Goal: Navigation & Orientation: Find specific page/section

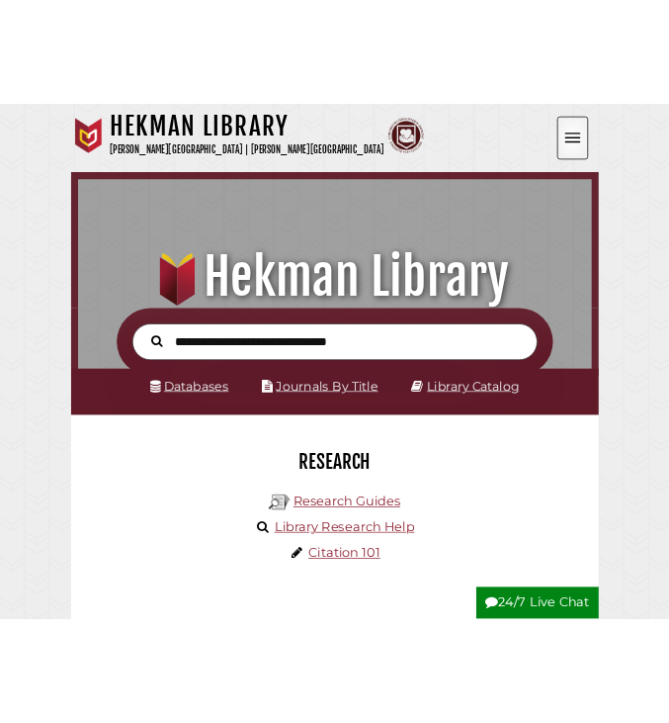
scroll to position [10, 10]
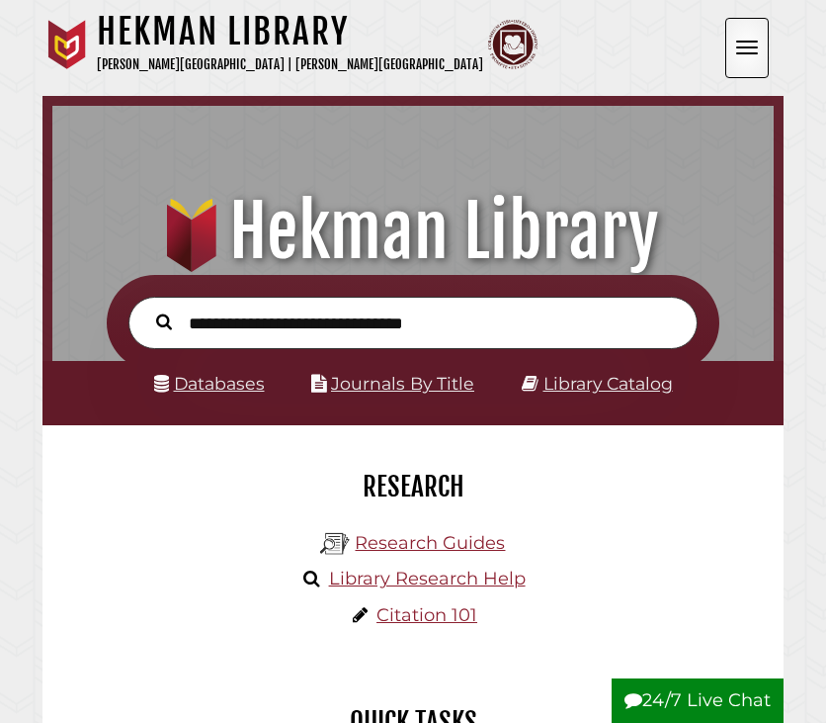
click at [370, 57] on button "Open the menu" at bounding box center [747, 48] width 43 height 60
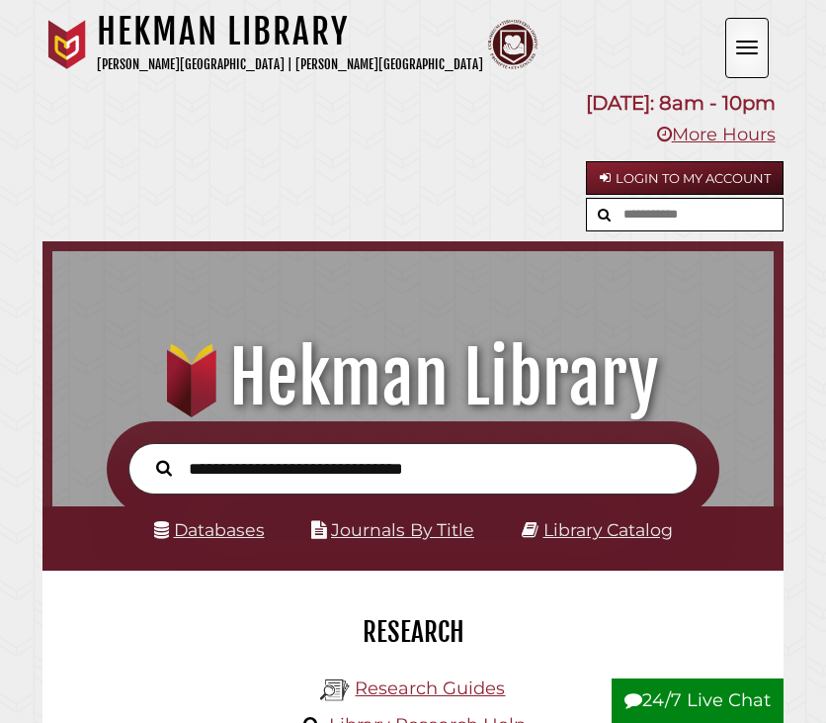
click at [370, 57] on button "Open the menu" at bounding box center [747, 48] width 43 height 60
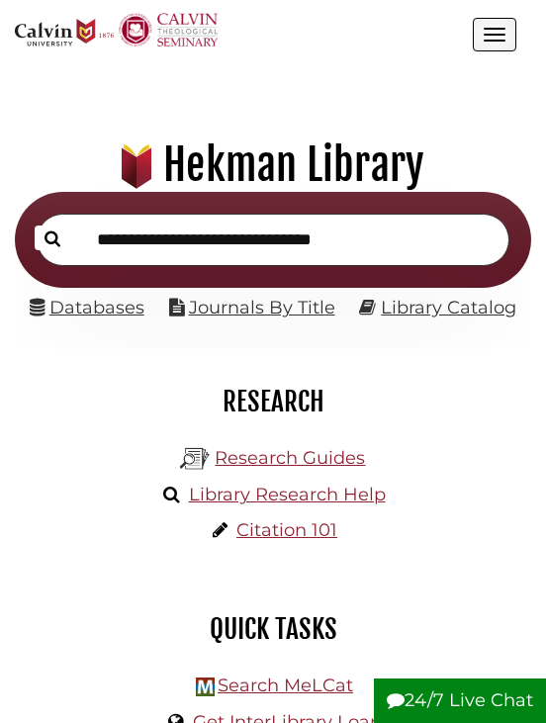
scroll to position [0, 0]
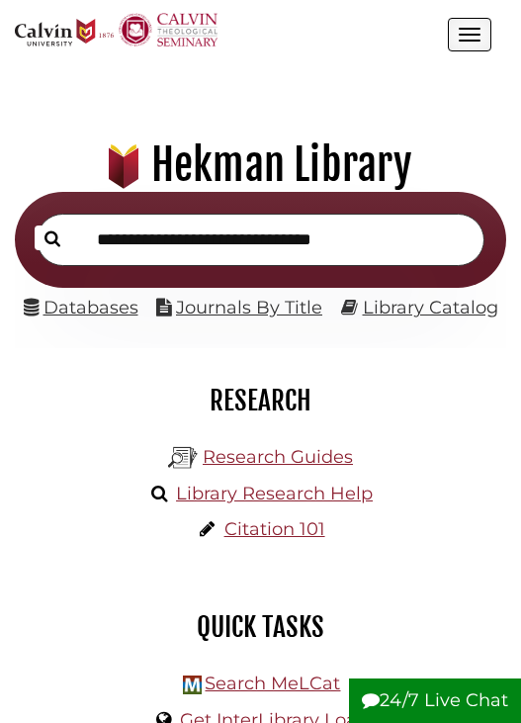
click at [370, 32] on button "Open the menu" at bounding box center [469, 35] width 43 height 34
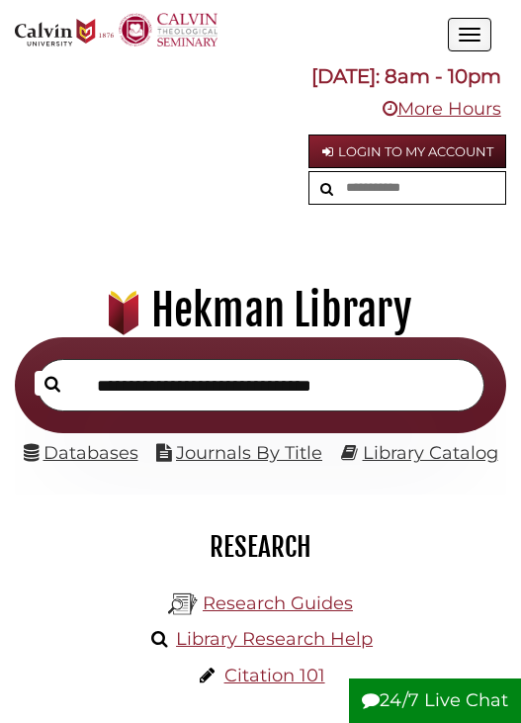
click at [370, 35] on span "Open the menu" at bounding box center [470, 35] width 22 height 2
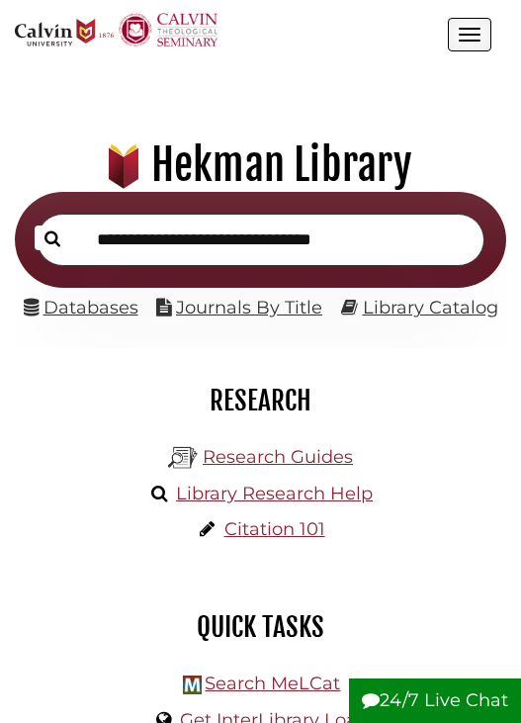
click at [370, 35] on span "Open the menu" at bounding box center [470, 35] width 22 height 2
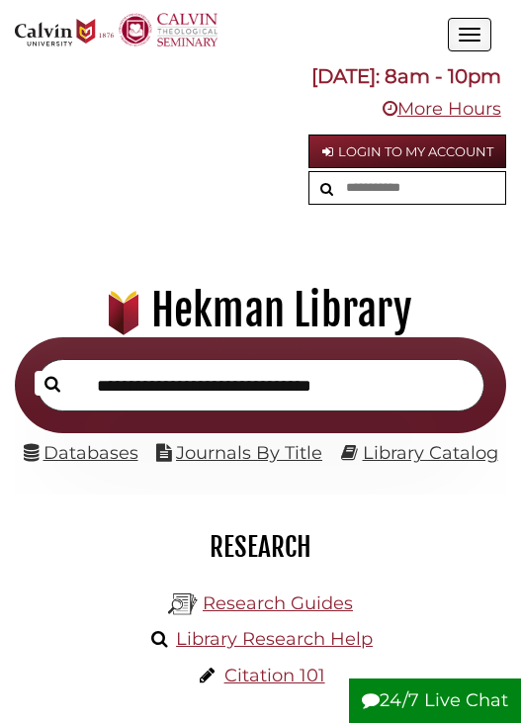
click at [370, 35] on span "Open the menu" at bounding box center [470, 35] width 22 height 2
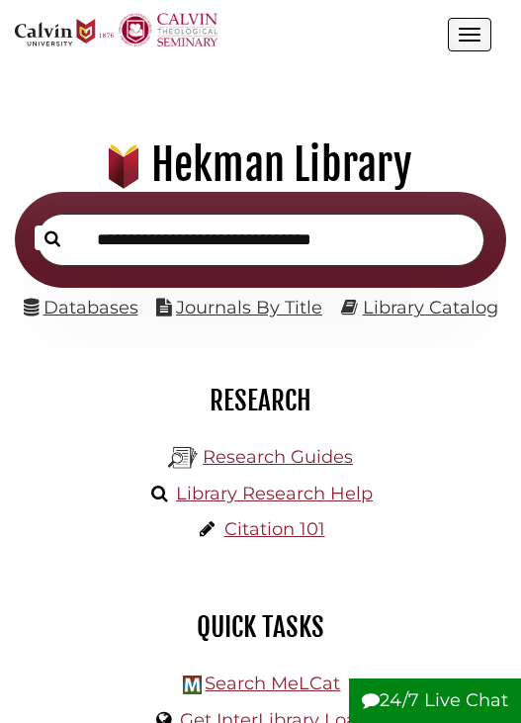
click at [370, 35] on span "Open the menu" at bounding box center [470, 35] width 22 height 2
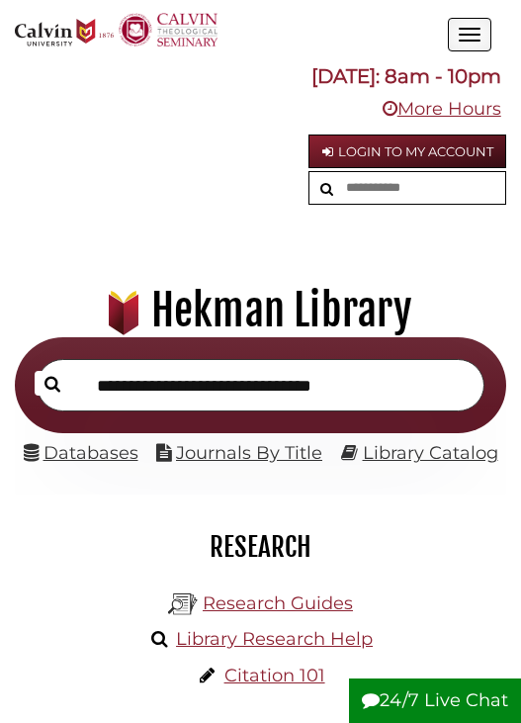
click at [370, 35] on span "Open the menu" at bounding box center [470, 35] width 22 height 2
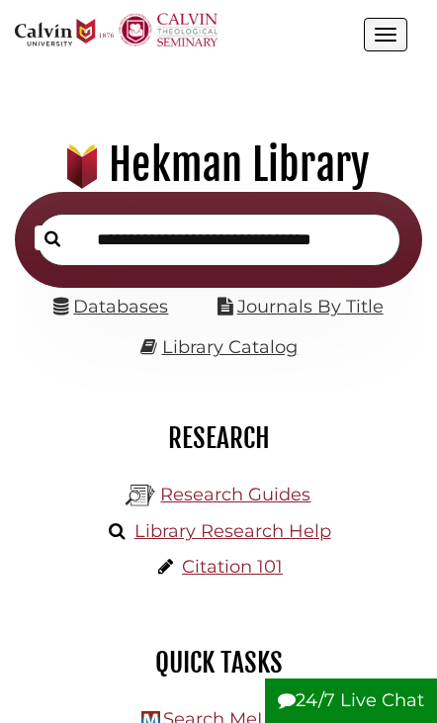
scroll to position [191, 361]
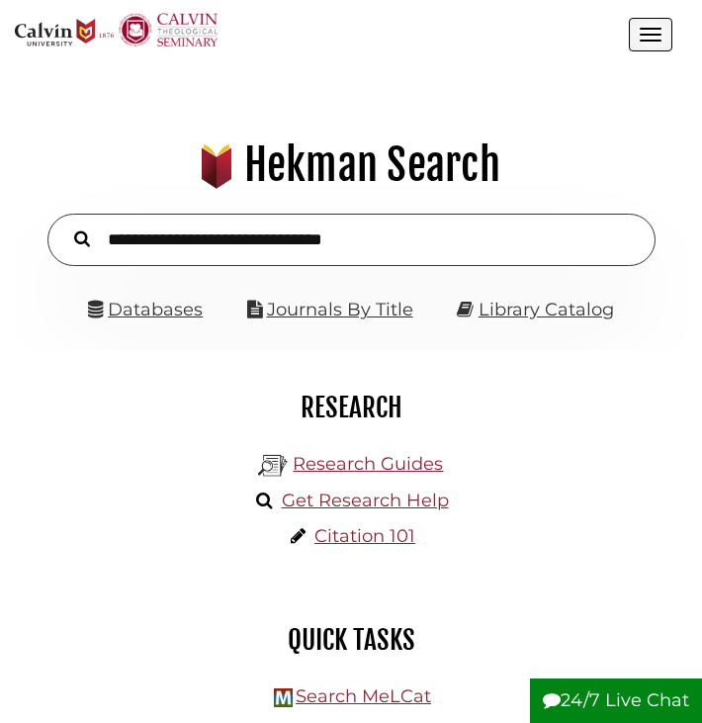
click at [489, 354] on div "Research Research Guides Get Research Help Citation 101 Quick Tasks Search MeLC…" at bounding box center [351, 698] width 672 height 696
click at [489, 39] on button "Open the menu" at bounding box center [650, 35] width 43 height 34
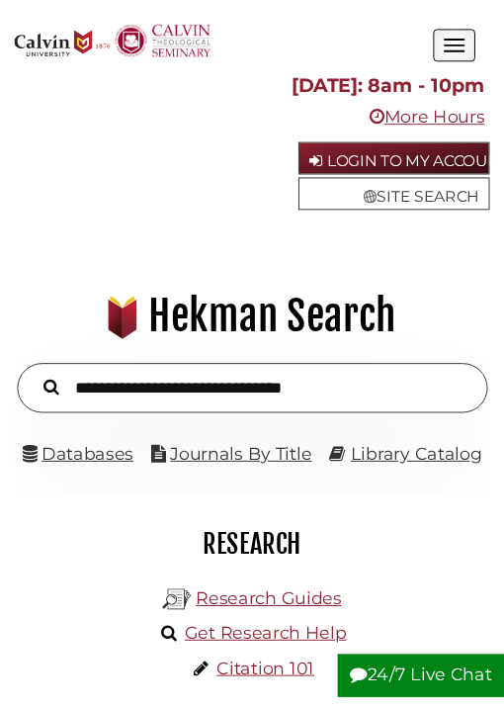
scroll to position [10, 10]
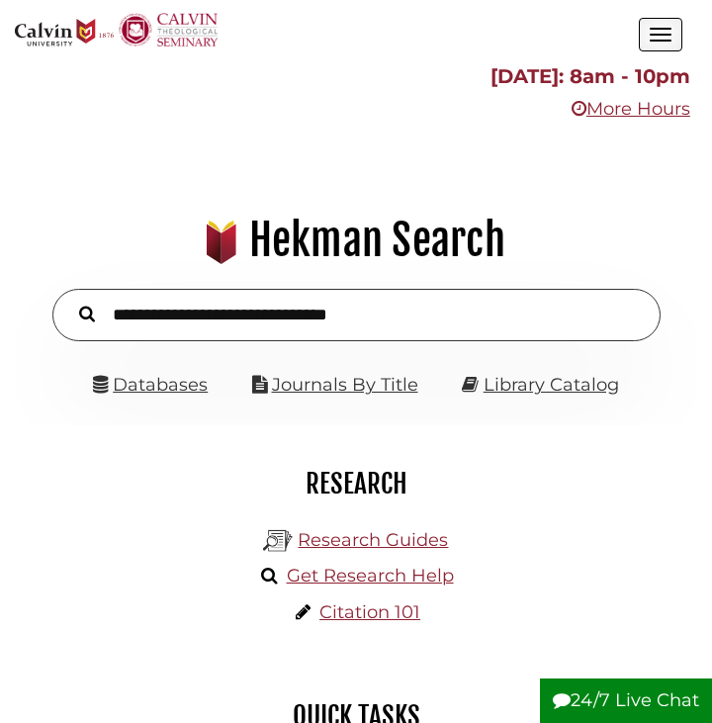
click at [489, 39] on button "Open the menu" at bounding box center [660, 35] width 43 height 34
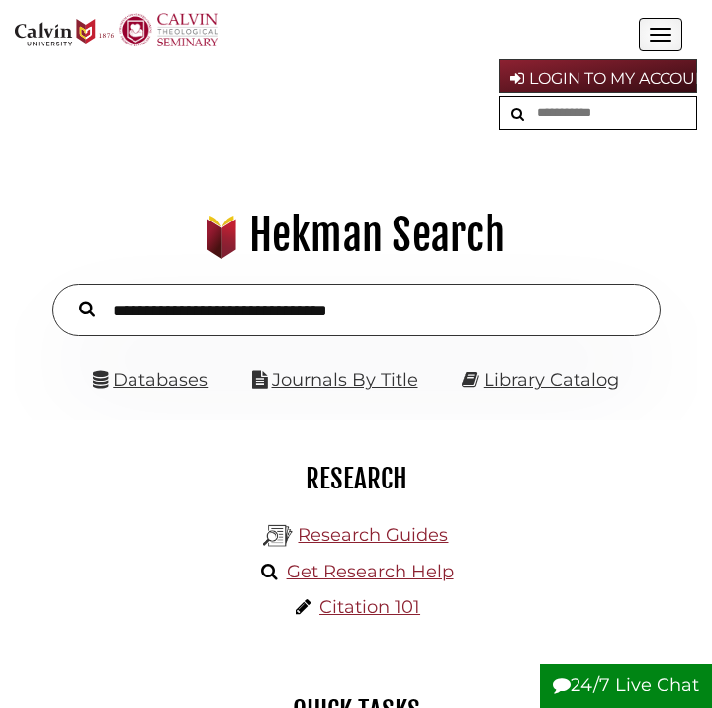
click at [489, 39] on button "Open the menu" at bounding box center [660, 35] width 43 height 34
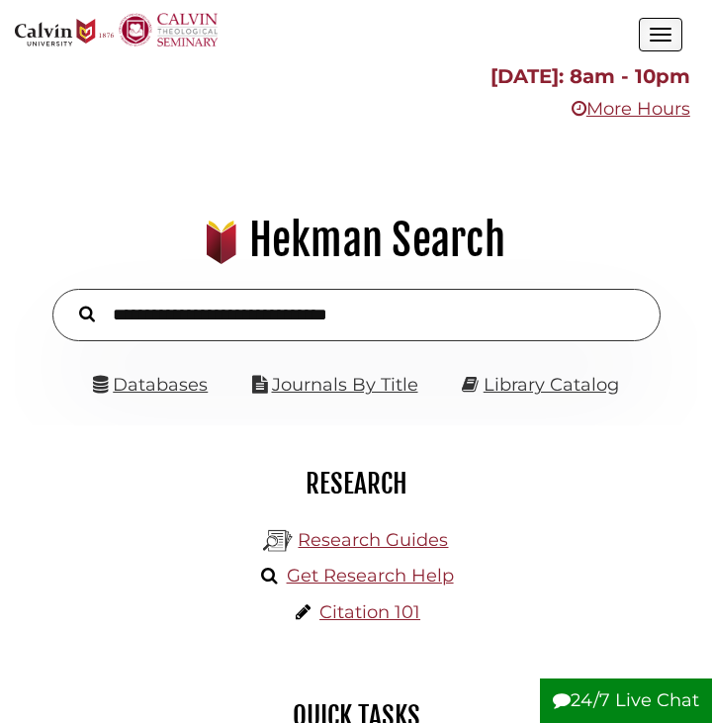
click at [489, 39] on button "Open the menu" at bounding box center [660, 35] width 43 height 34
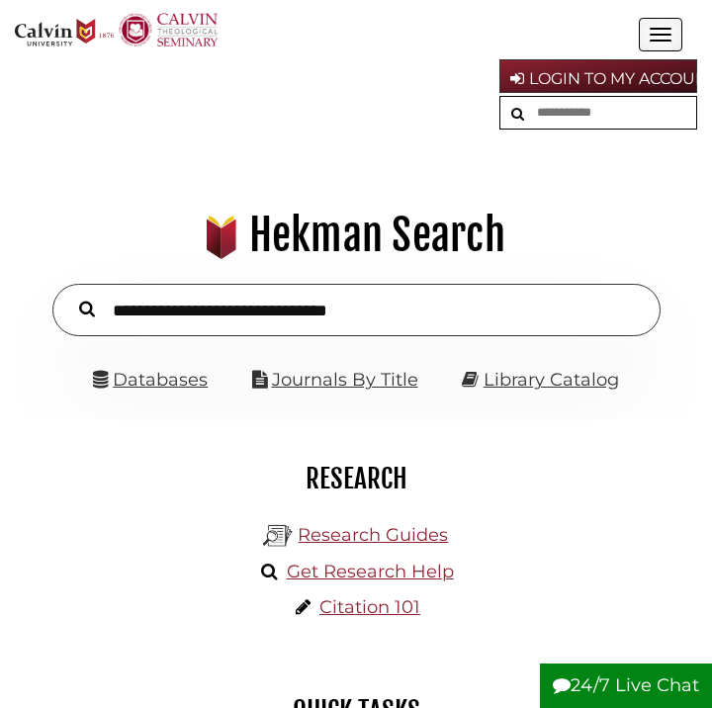
click at [489, 39] on button "Open the menu" at bounding box center [660, 35] width 43 height 34
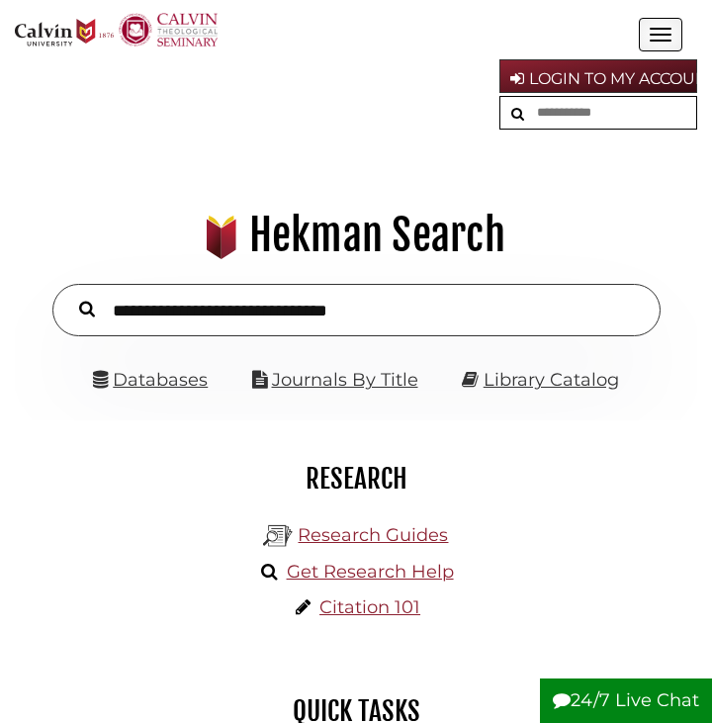
click at [489, 39] on button "Open the menu" at bounding box center [660, 35] width 43 height 34
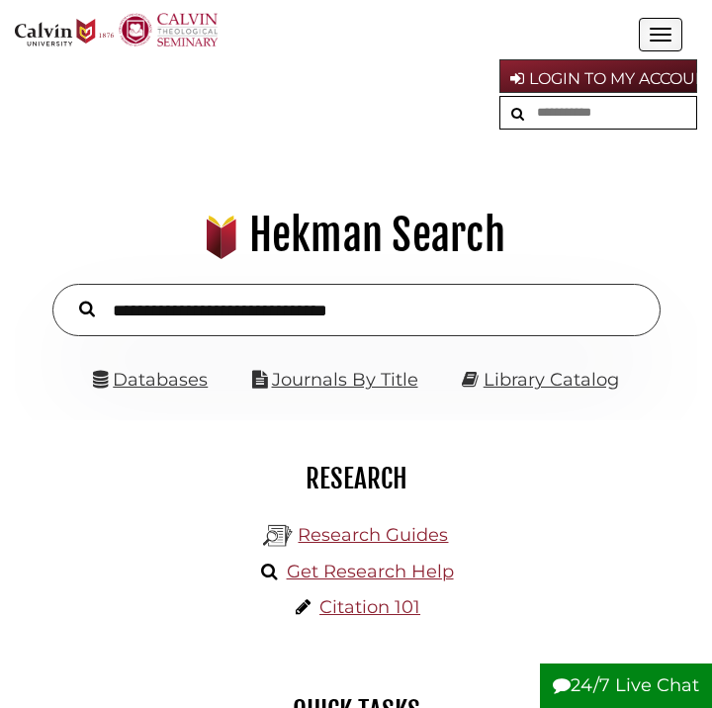
click at [489, 39] on button "Open the menu" at bounding box center [660, 35] width 43 height 34
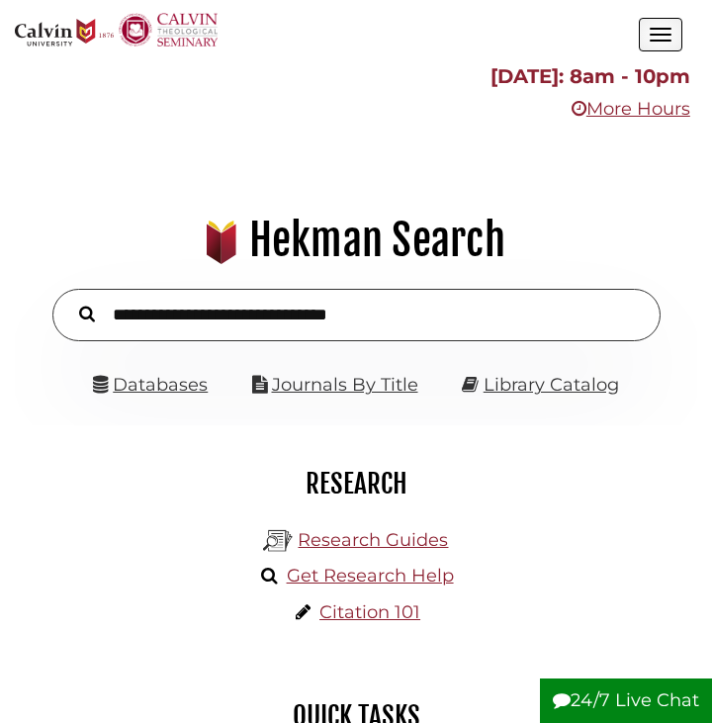
click at [489, 39] on button "Open the menu" at bounding box center [660, 35] width 43 height 34
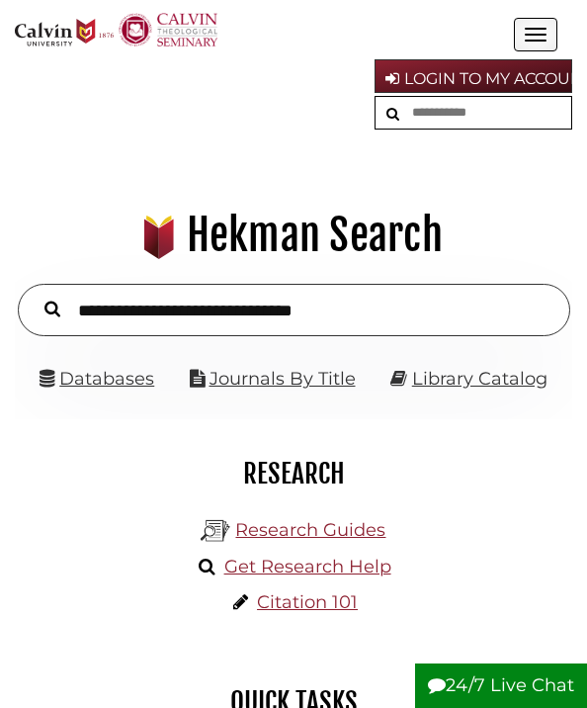
scroll to position [0, 10]
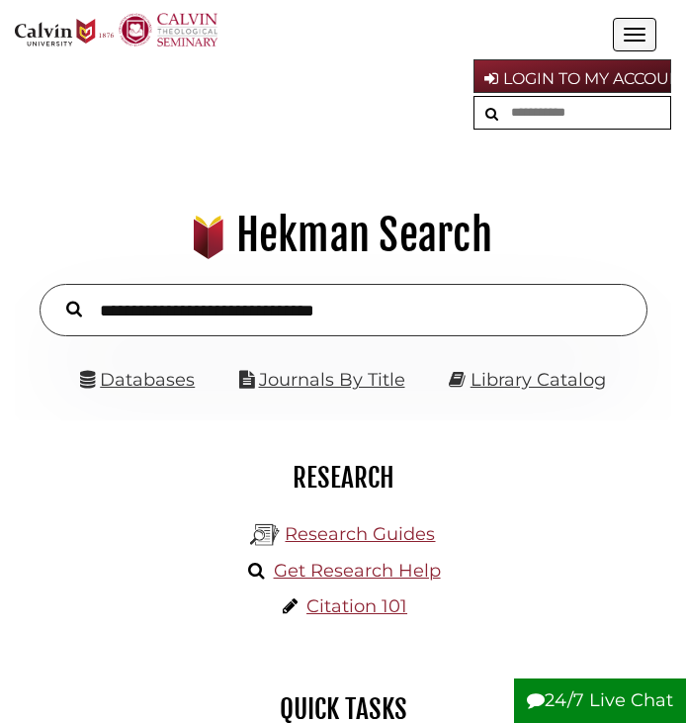
click at [489, 41] on span "Open the menu" at bounding box center [635, 41] width 22 height 2
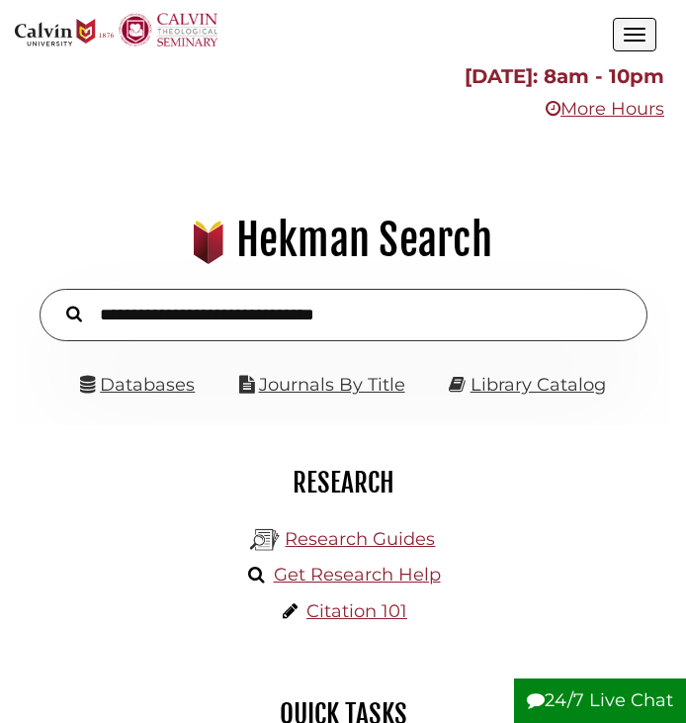
click at [489, 39] on button "Open the menu" at bounding box center [634, 35] width 43 height 34
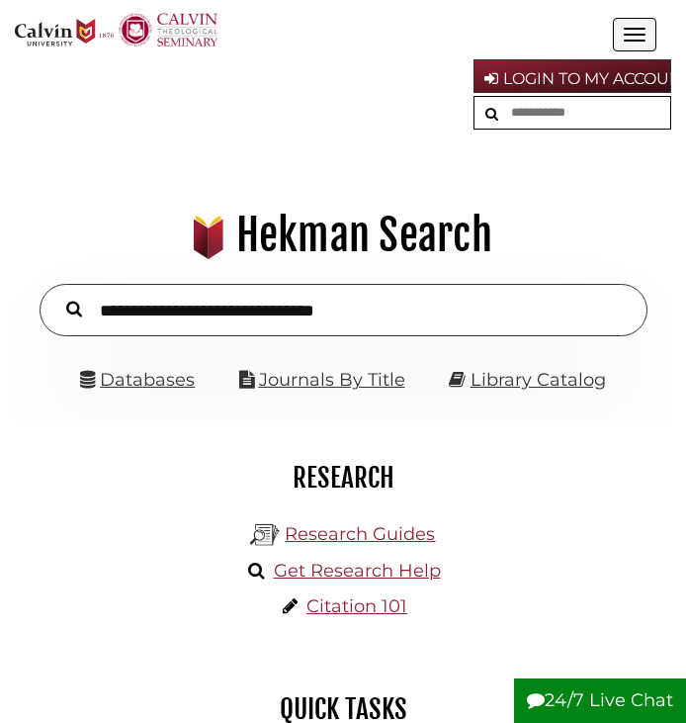
click at [489, 39] on button "Open the menu" at bounding box center [634, 35] width 43 height 34
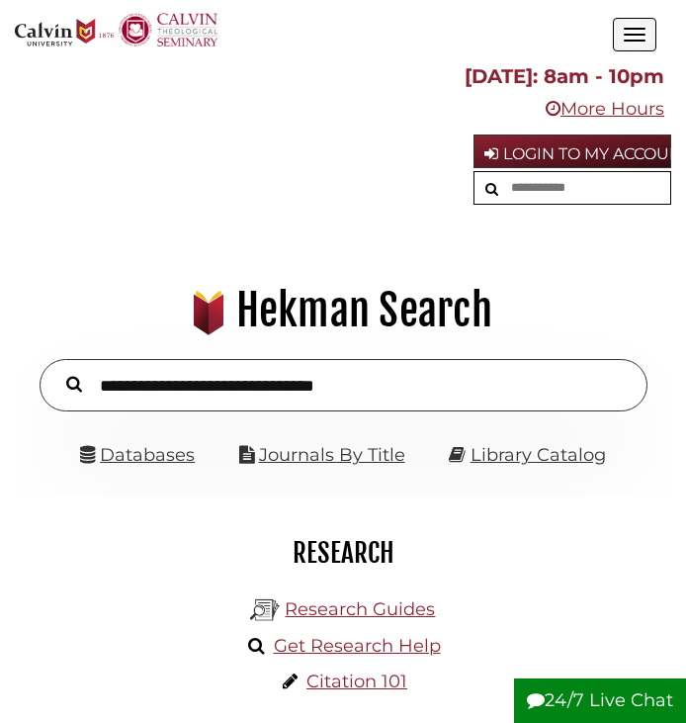
click at [489, 289] on h1 ".heklogo-cls-1 { fill: url(#linear-gradient); } .heklogo-cls-1, .heklogo-cls-2,…" at bounding box center [343, 310] width 636 height 53
click at [489, 19] on button "Open the menu" at bounding box center [634, 35] width 43 height 34
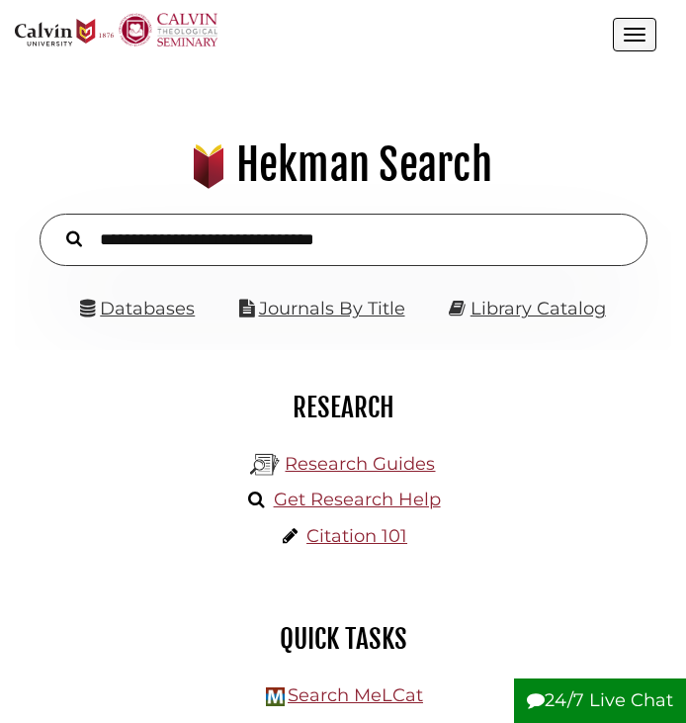
click at [489, 19] on button "Open the menu" at bounding box center [634, 35] width 43 height 34
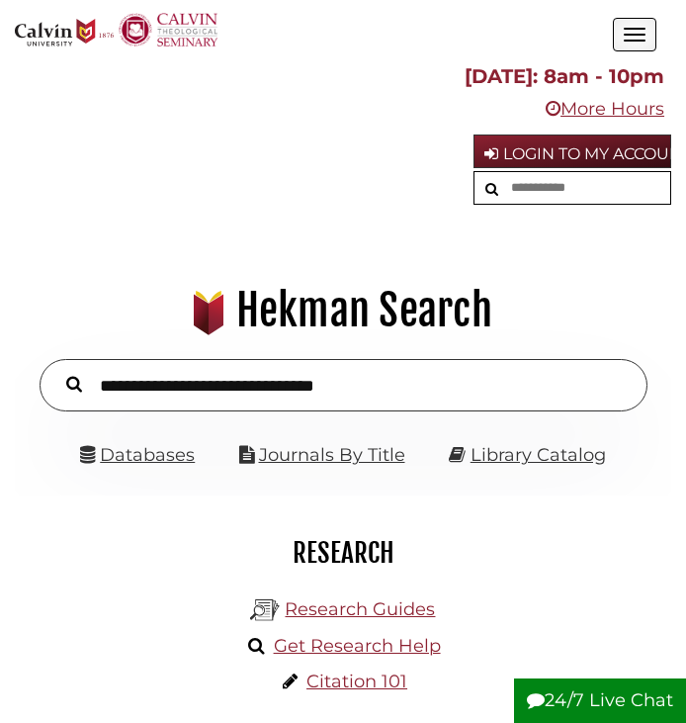
click at [489, 19] on button "Open the menu" at bounding box center [634, 35] width 43 height 34
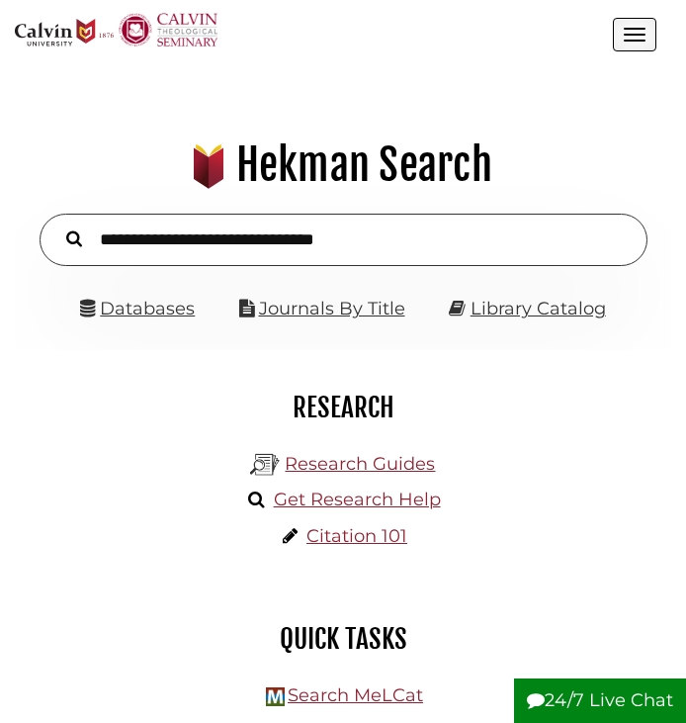
click at [489, 19] on button "Open the menu" at bounding box center [634, 35] width 43 height 34
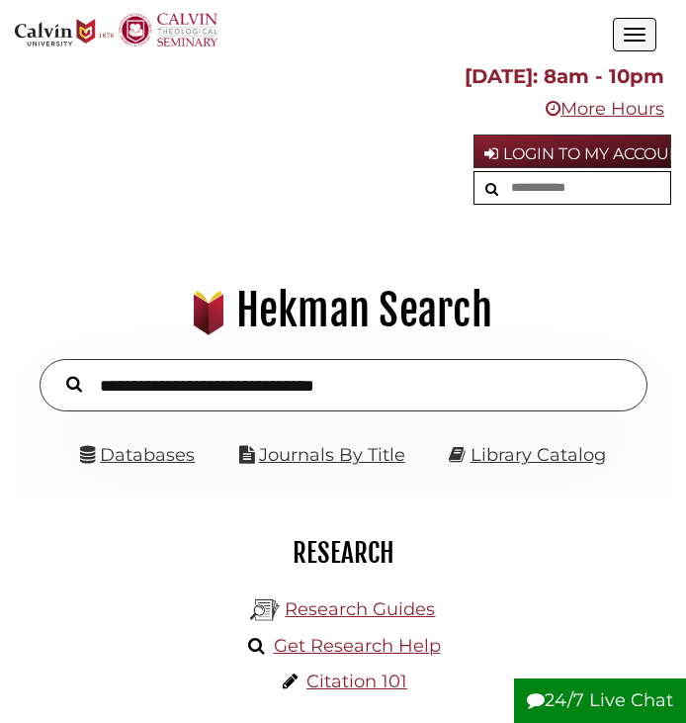
click at [489, 19] on button "Open the menu" at bounding box center [634, 35] width 43 height 34
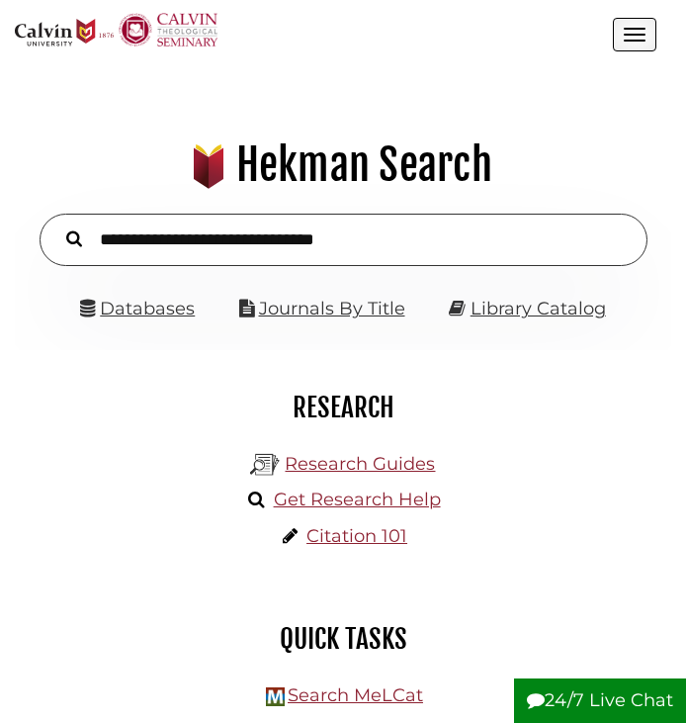
click at [489, 40] on span "Open the menu" at bounding box center [635, 41] width 22 height 2
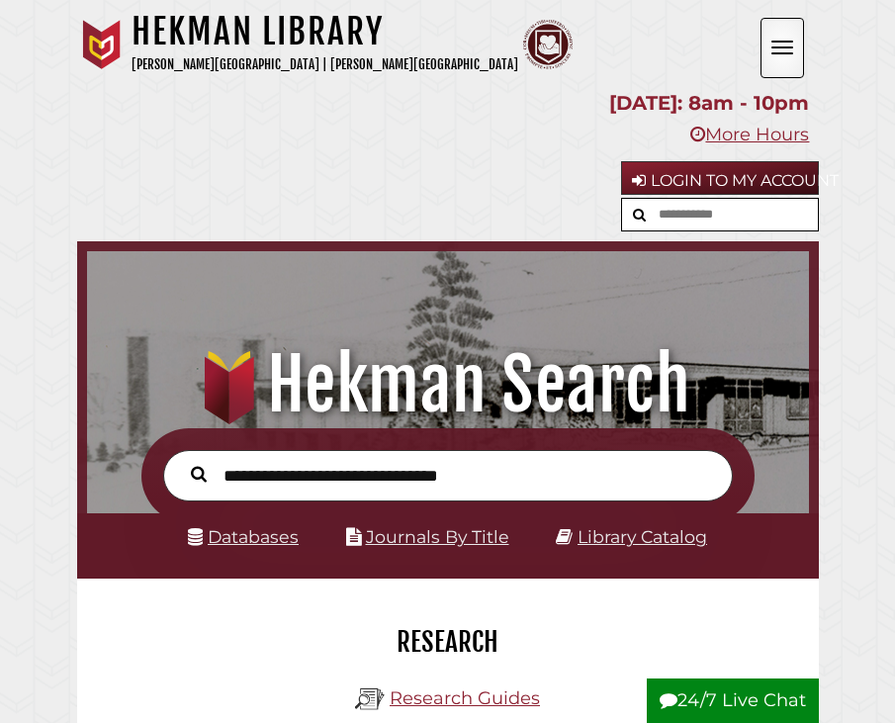
click at [489, 71] on button "Open the menu" at bounding box center [781, 48] width 43 height 60
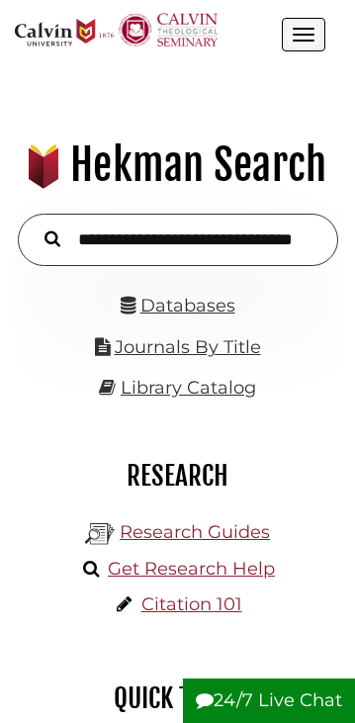
click at [292, 33] on button "Open the menu" at bounding box center [303, 35] width 43 height 34
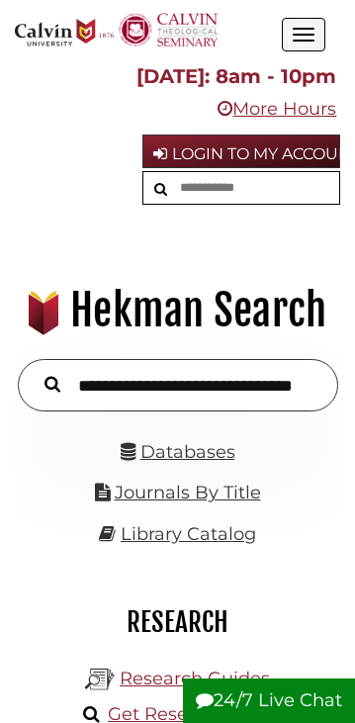
click at [292, 33] on button "Open the menu" at bounding box center [303, 35] width 43 height 34
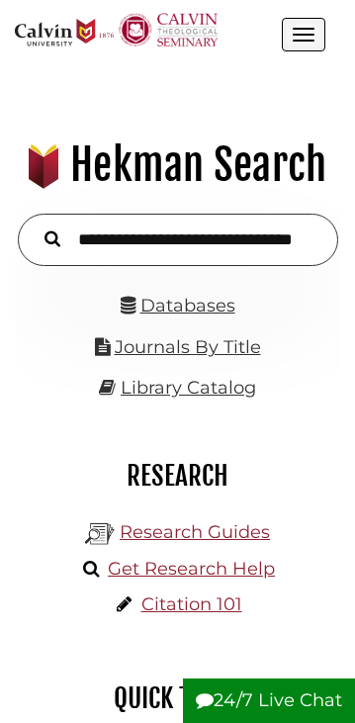
click at [300, 30] on button "Open the menu" at bounding box center [303, 35] width 43 height 34
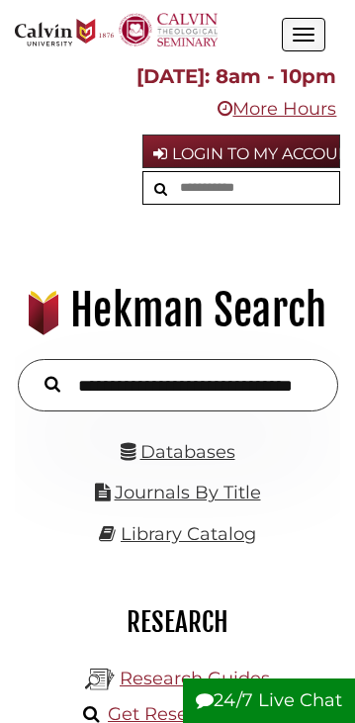
click at [300, 30] on button "Open the menu" at bounding box center [303, 35] width 43 height 34
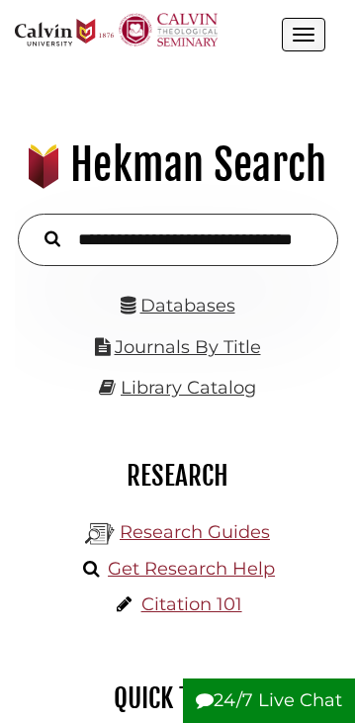
click at [300, 30] on button "Open the menu" at bounding box center [303, 35] width 43 height 34
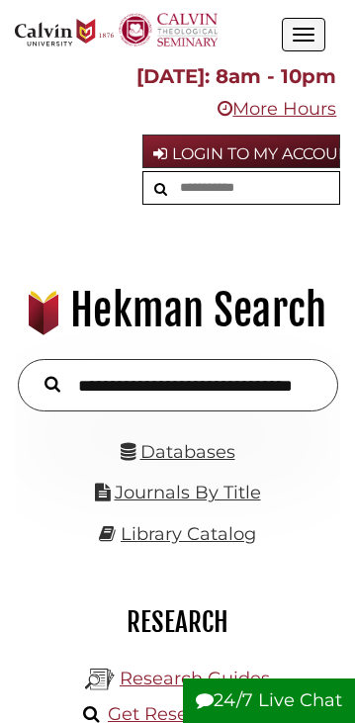
click at [300, 30] on button "Open the menu" at bounding box center [303, 35] width 43 height 34
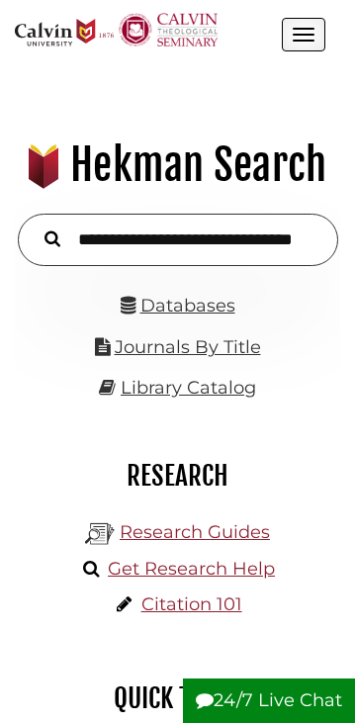
click at [300, 30] on button "Open the menu" at bounding box center [303, 35] width 43 height 34
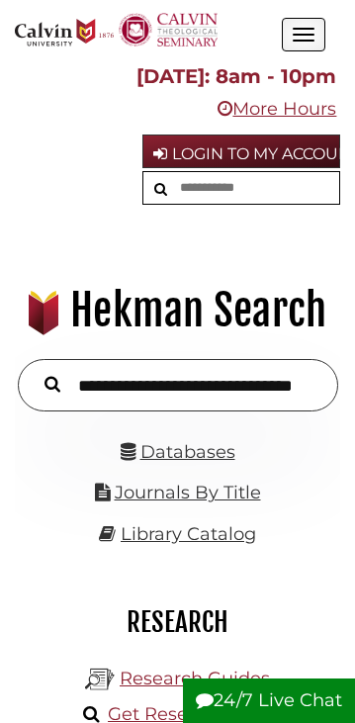
click at [300, 30] on button "Open the menu" at bounding box center [303, 35] width 43 height 34
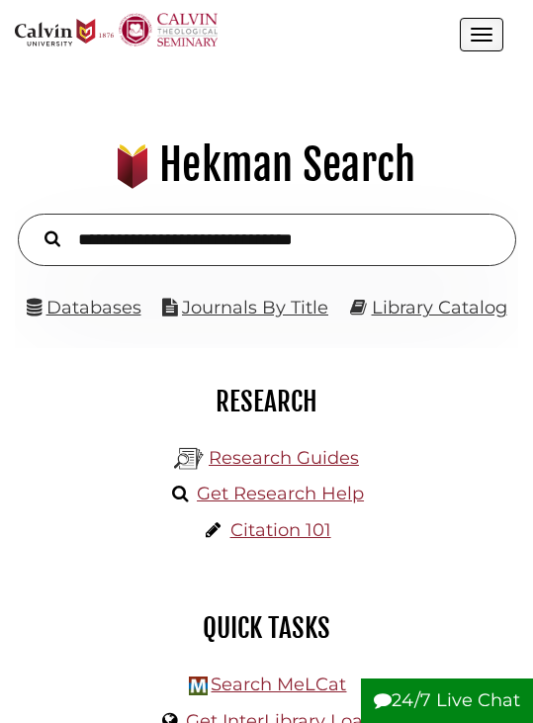
scroll to position [427, 455]
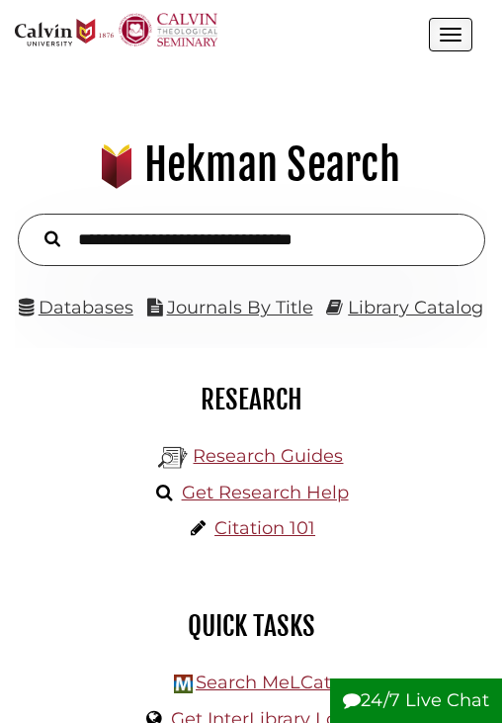
drag, startPoint x: 39, startPoint y: 241, endPoint x: 348, endPoint y: 107, distance: 337.4
click at [348, 107] on div ".heklogo-cls-1 { fill: url(#linear-gradient); } .heklogo-cls-1, .heklogo-cls-2,…" at bounding box center [251, 208] width 473 height 279
